Goal: Transaction & Acquisition: Purchase product/service

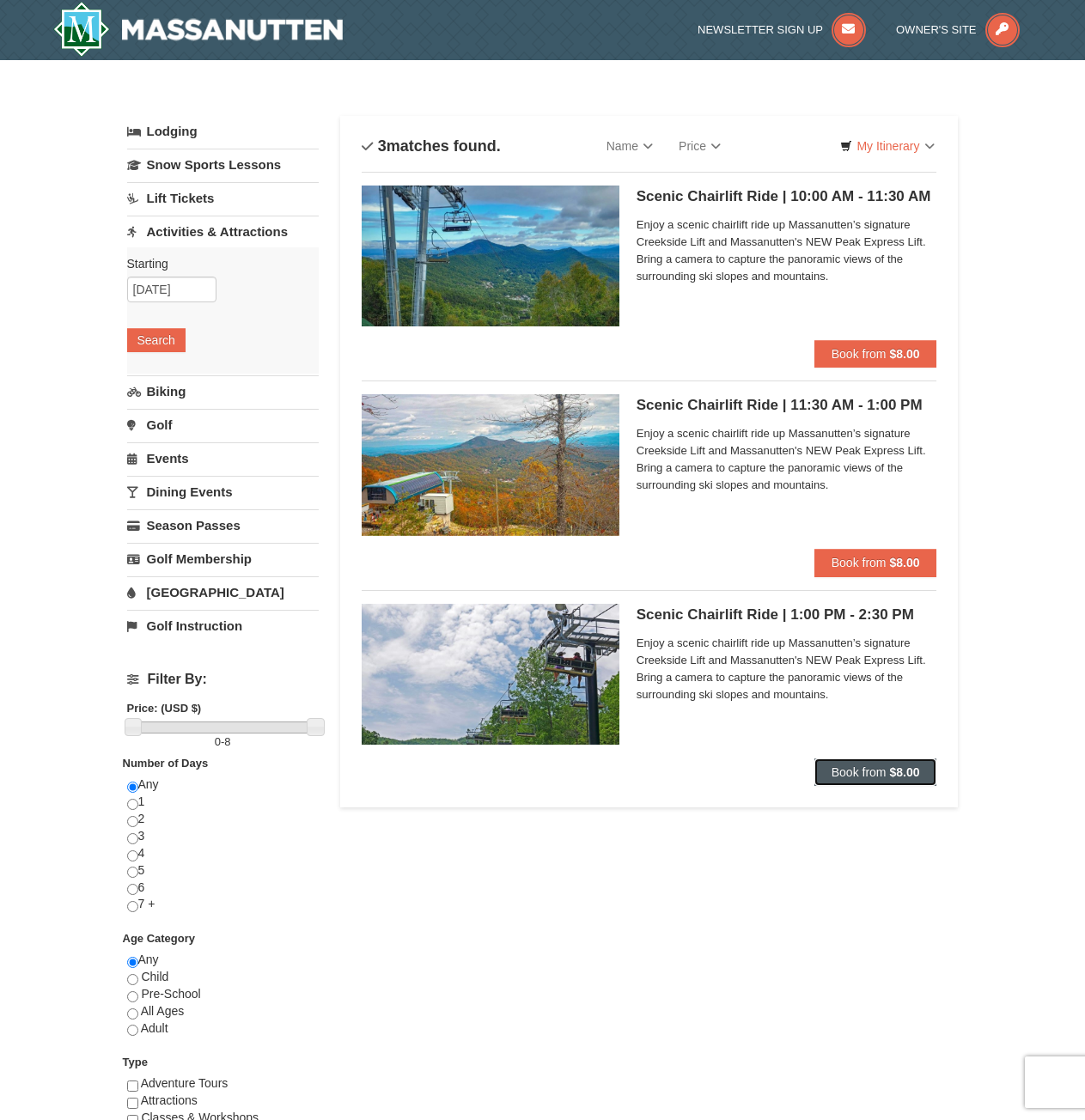
click at [874, 773] on span "Book from" at bounding box center [859, 772] width 55 height 13
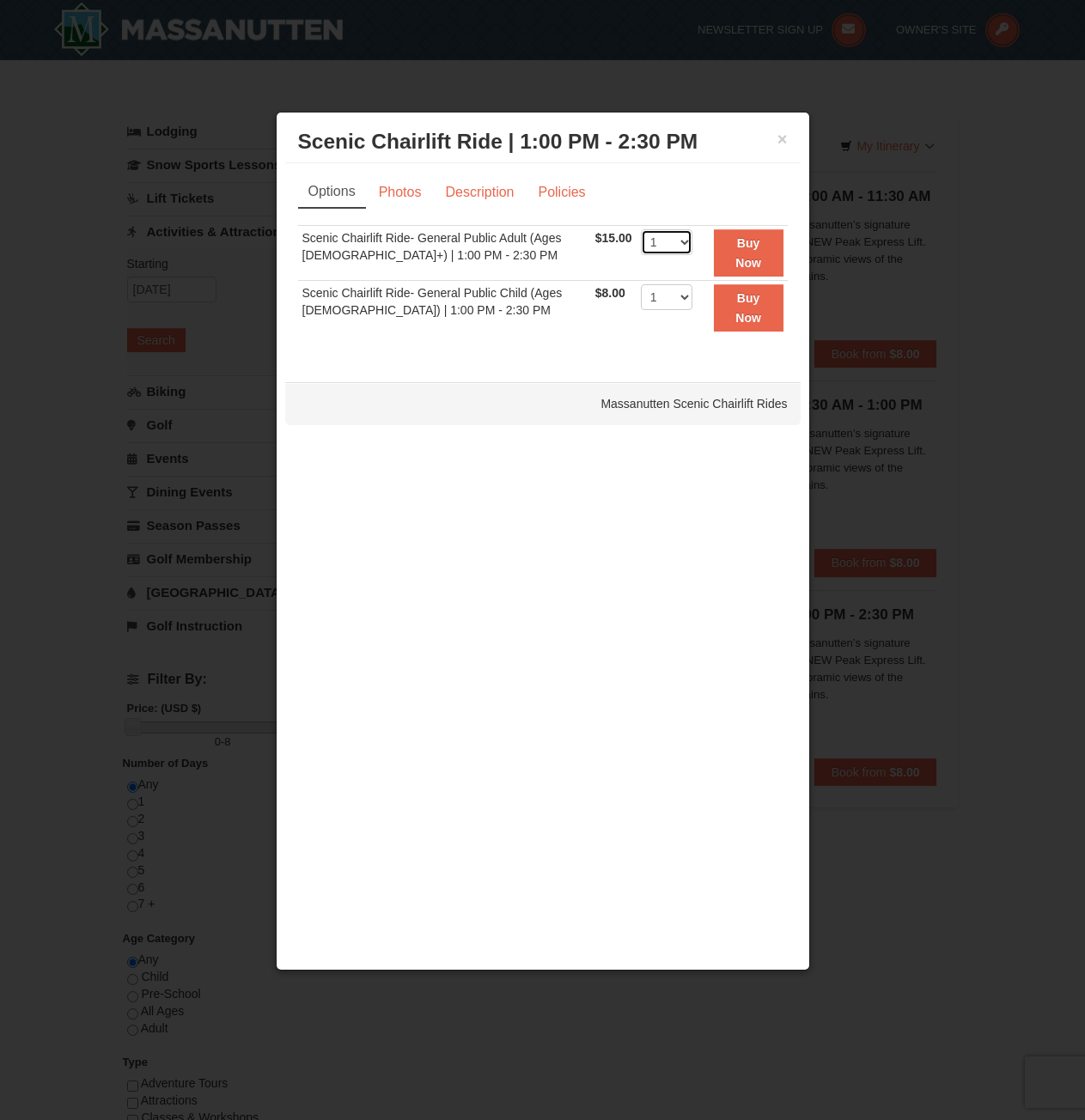
click at [671, 240] on select "1 2 3 4 5 6 7 8 9 10 11 12 13 14 15 16 17 18 19 20 21 22" at bounding box center [666, 242] width 52 height 26
select select "2"
click at [641, 229] on select "1 2 3 4 5 6 7 8 9 10 11 12 13 14 15 16 17 18 19 20 21 22" at bounding box center [666, 242] width 52 height 26
click at [754, 247] on strong "Buy Now" at bounding box center [747, 252] width 26 height 33
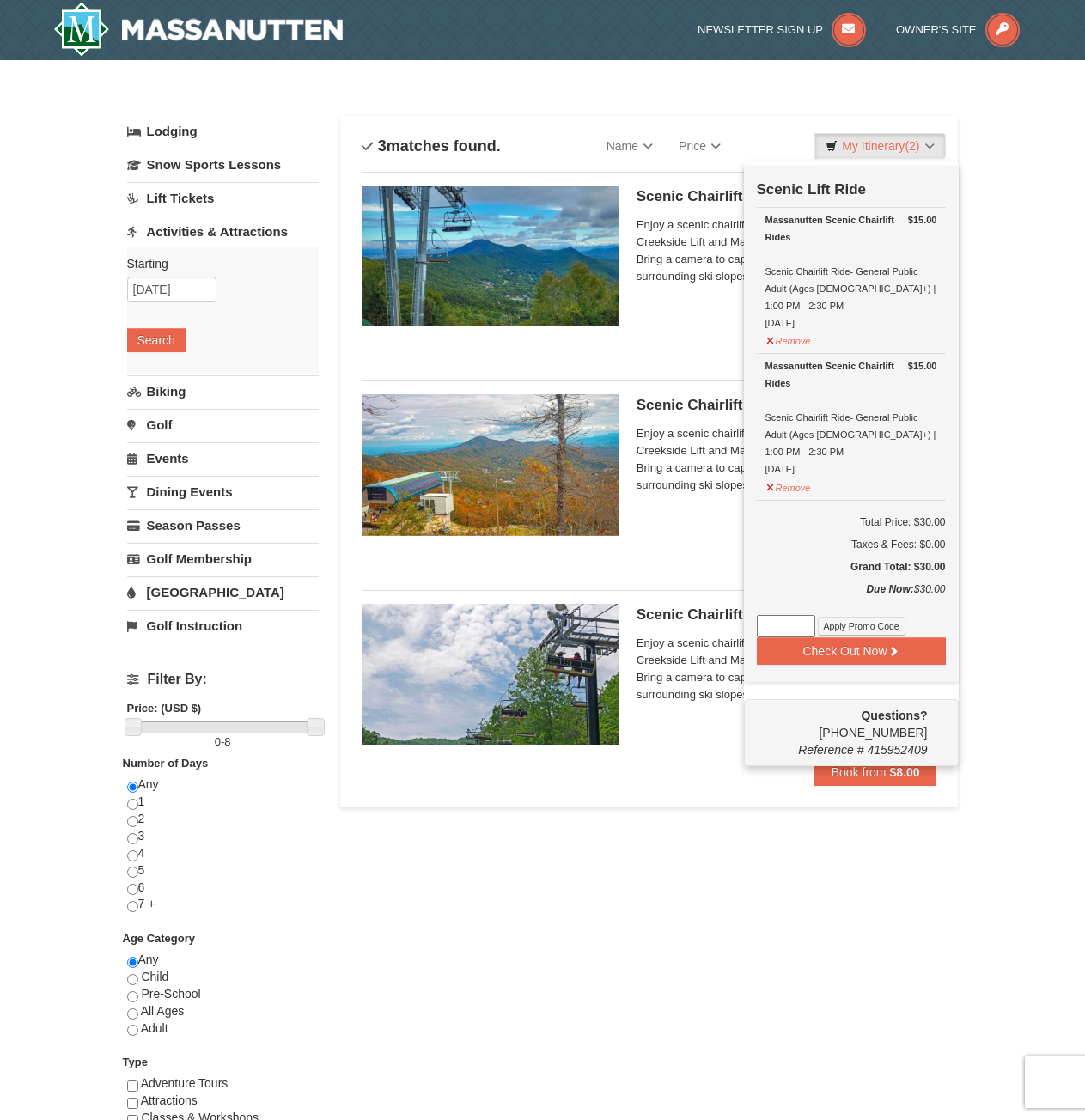
scroll to position [5, 0]
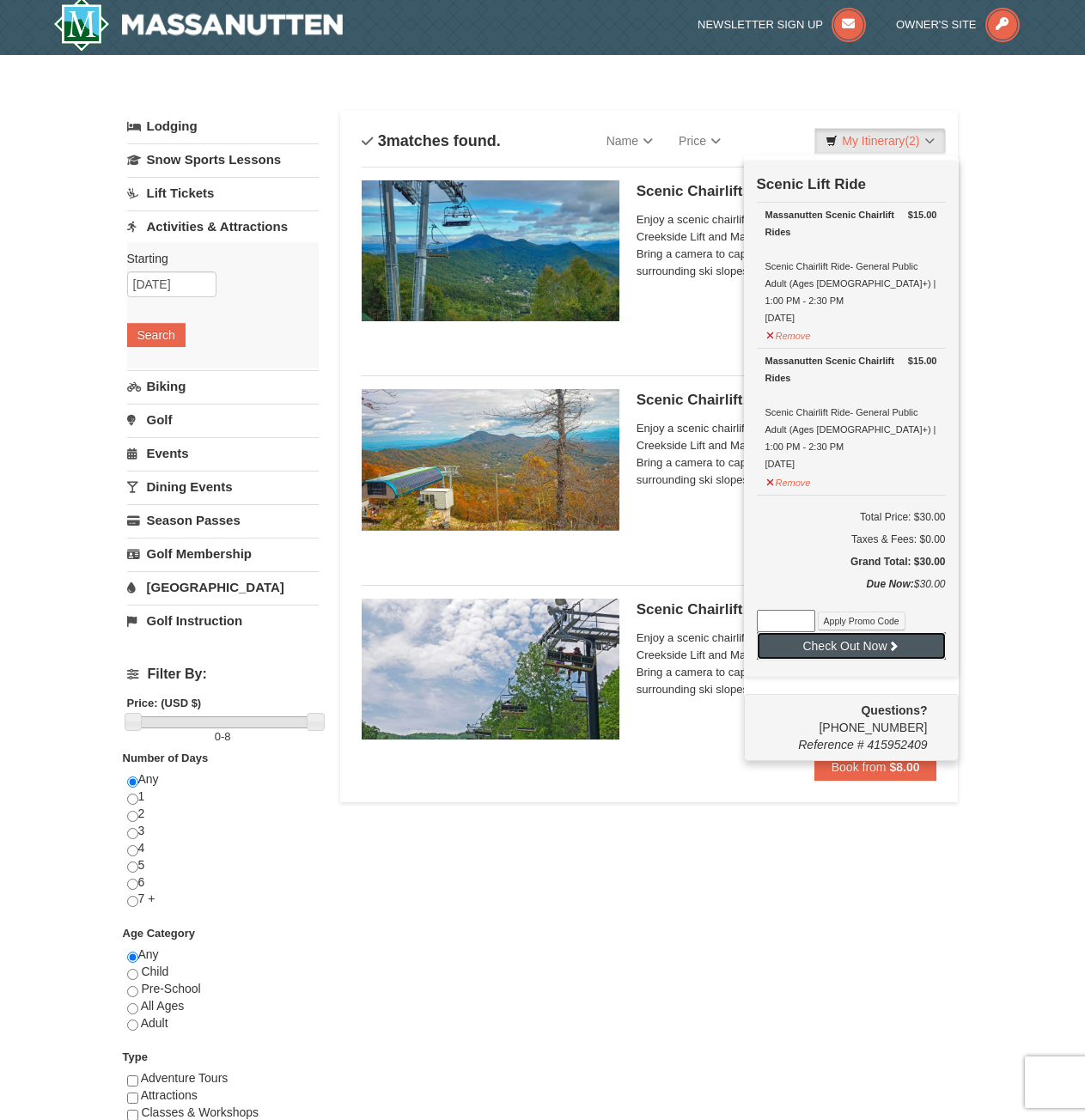
click at [889, 640] on icon at bounding box center [893, 646] width 12 height 12
